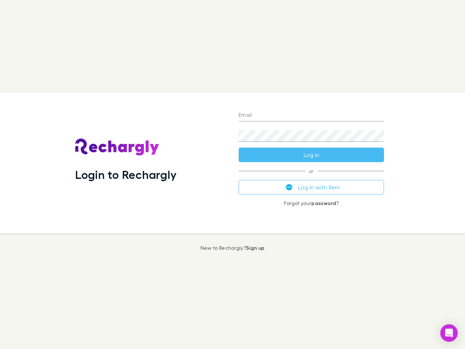
click at [232, 174] on div "Login to Rechargly" at bounding box center [150, 162] width 163 height 141
click at [311, 115] on input "Email" at bounding box center [311, 116] width 145 height 12
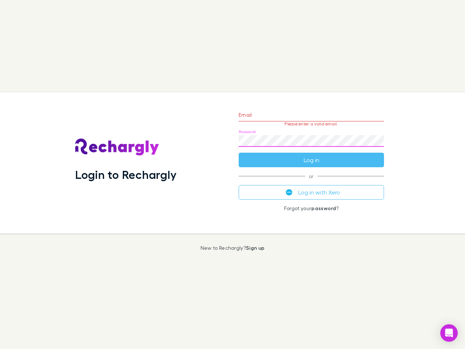
click at [311, 155] on form "Email Please enter a valid email. Password Log in" at bounding box center [311, 135] width 145 height 63
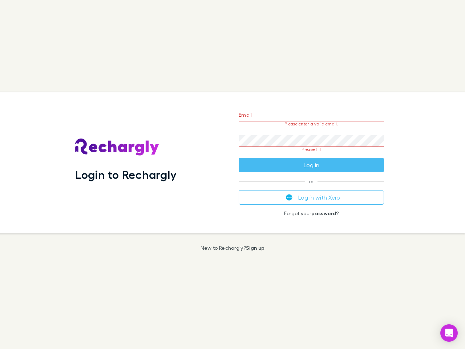
click at [311, 187] on div "Email Please enter a valid email. Password Please fill Log in or Log in with Xe…" at bounding box center [311, 162] width 157 height 141
click at [449, 333] on icon "Open Intercom Messenger" at bounding box center [449, 332] width 8 height 9
